Goal: Find contact information: Find contact information

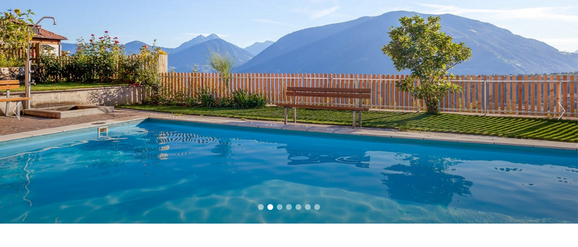
scroll to position [39, 0]
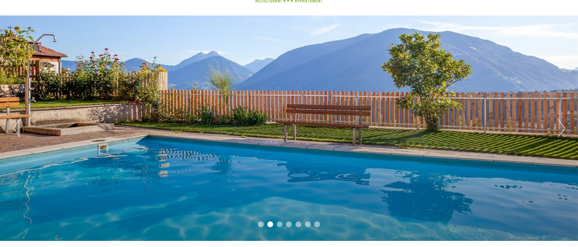
click at [562, 130] on button "Next" at bounding box center [562, 128] width 8 height 18
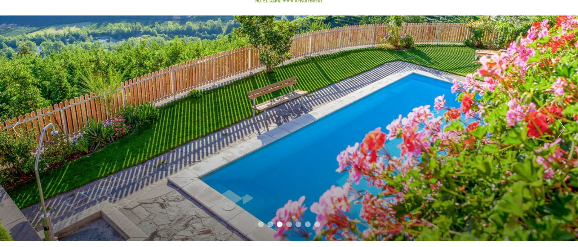
click at [562, 130] on button "Next" at bounding box center [562, 128] width 8 height 18
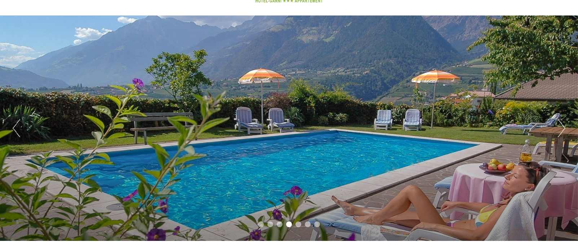
click at [562, 130] on button "Next" at bounding box center [562, 128] width 8 height 18
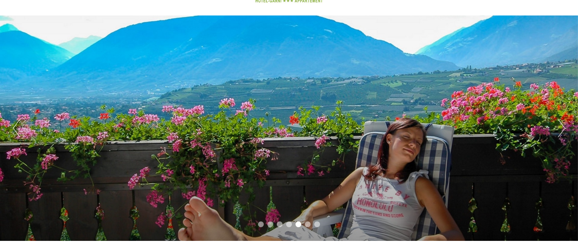
click at [561, 131] on button "Next" at bounding box center [562, 128] width 8 height 18
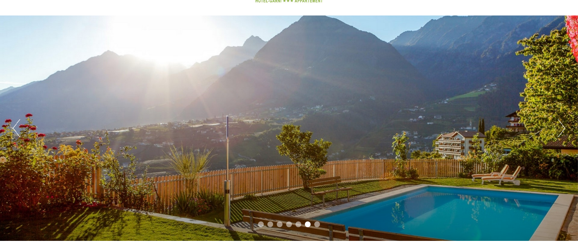
click at [561, 131] on button "Next" at bounding box center [562, 128] width 8 height 18
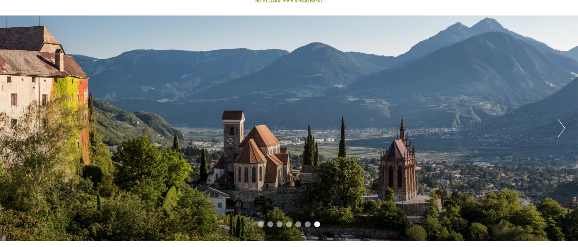
click at [561, 131] on button "Next" at bounding box center [562, 128] width 8 height 18
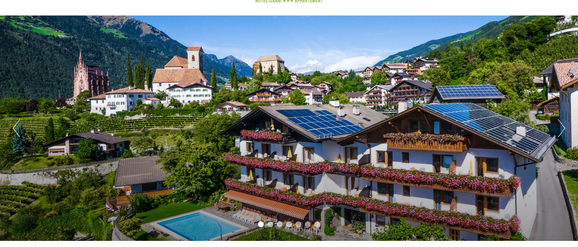
click at [561, 131] on button "Next" at bounding box center [562, 128] width 8 height 18
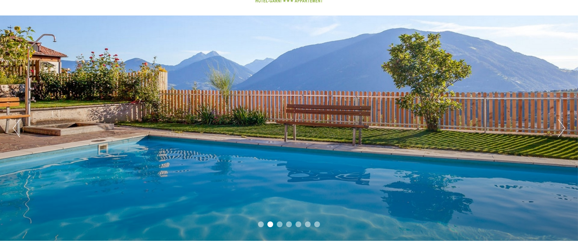
click at [561, 131] on button "Next" at bounding box center [562, 128] width 8 height 18
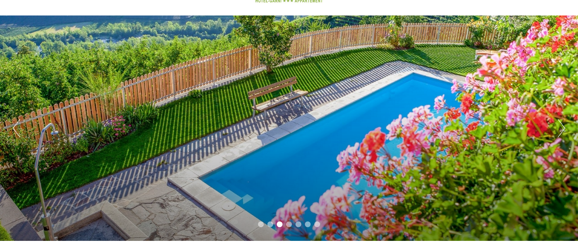
click at [561, 131] on button "Next" at bounding box center [562, 128] width 8 height 18
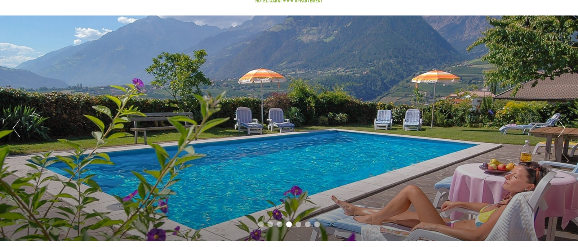
click at [561, 131] on button "Next" at bounding box center [562, 128] width 8 height 18
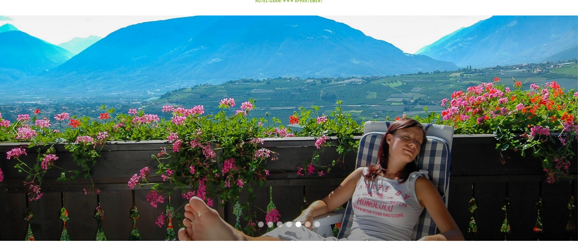
click at [561, 131] on button "Next" at bounding box center [562, 128] width 8 height 18
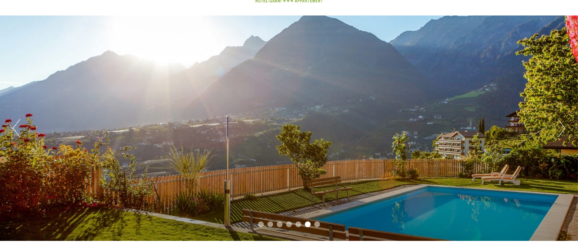
click at [561, 131] on button "Next" at bounding box center [562, 128] width 8 height 18
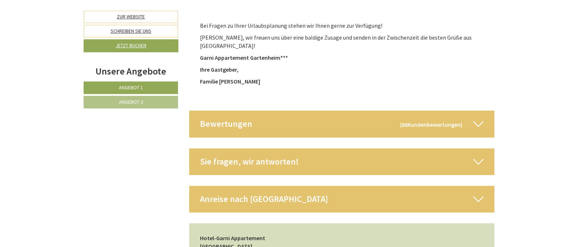
scroll to position [2934, 0]
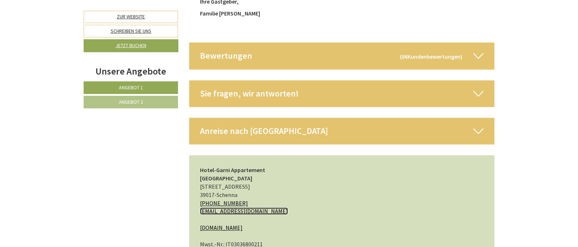
click at [232, 208] on link "[EMAIL_ADDRESS][DOMAIN_NAME]" at bounding box center [244, 211] width 88 height 7
click at [234, 208] on link "[EMAIL_ADDRESS][DOMAIN_NAME]" at bounding box center [244, 211] width 88 height 7
click at [243, 224] on link "[DOMAIN_NAME]" at bounding box center [221, 227] width 43 height 7
